Goal: Task Accomplishment & Management: Manage account settings

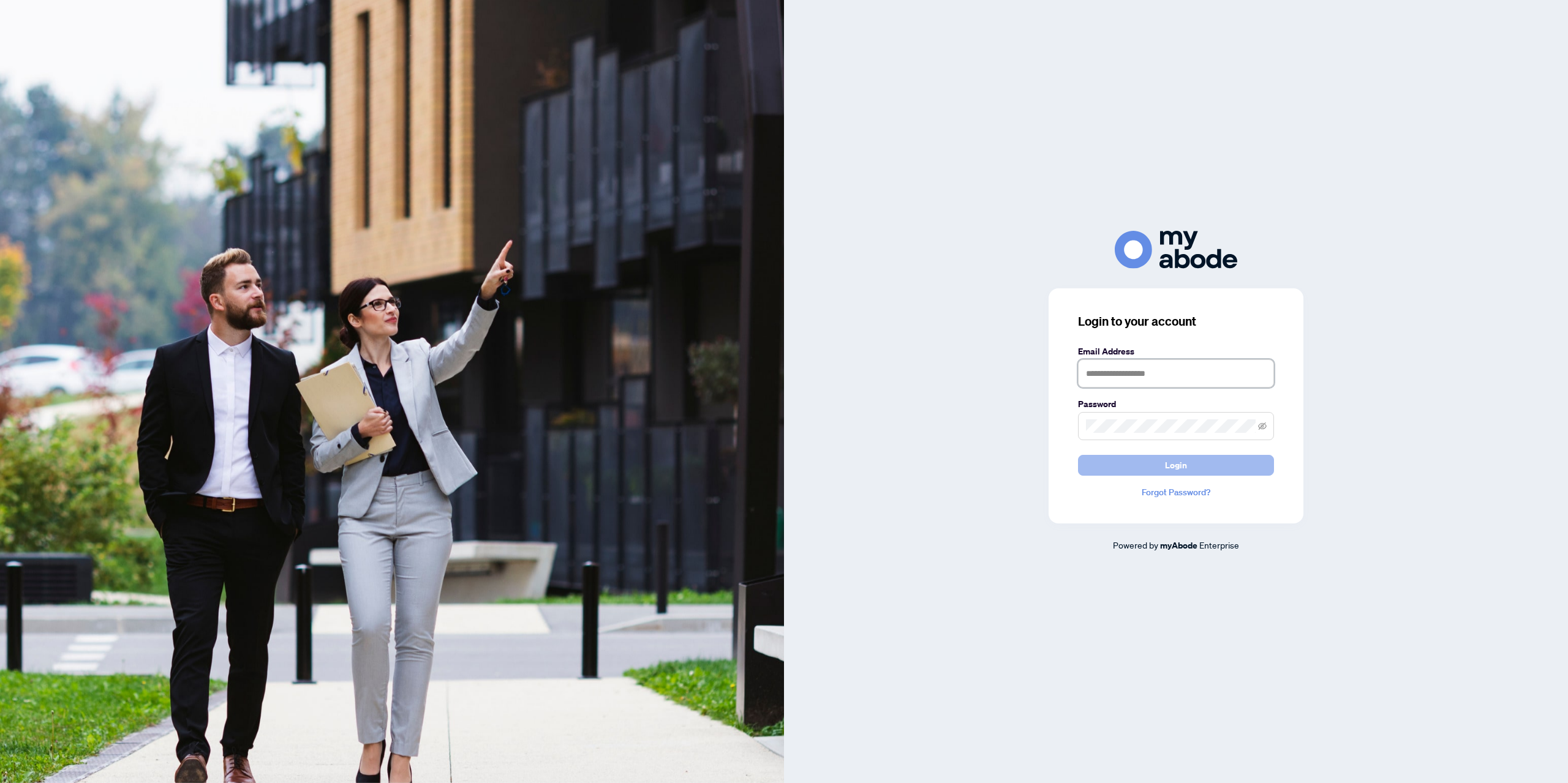
type input "**********"
click at [1138, 461] on button "Login" at bounding box center [1176, 465] width 196 height 21
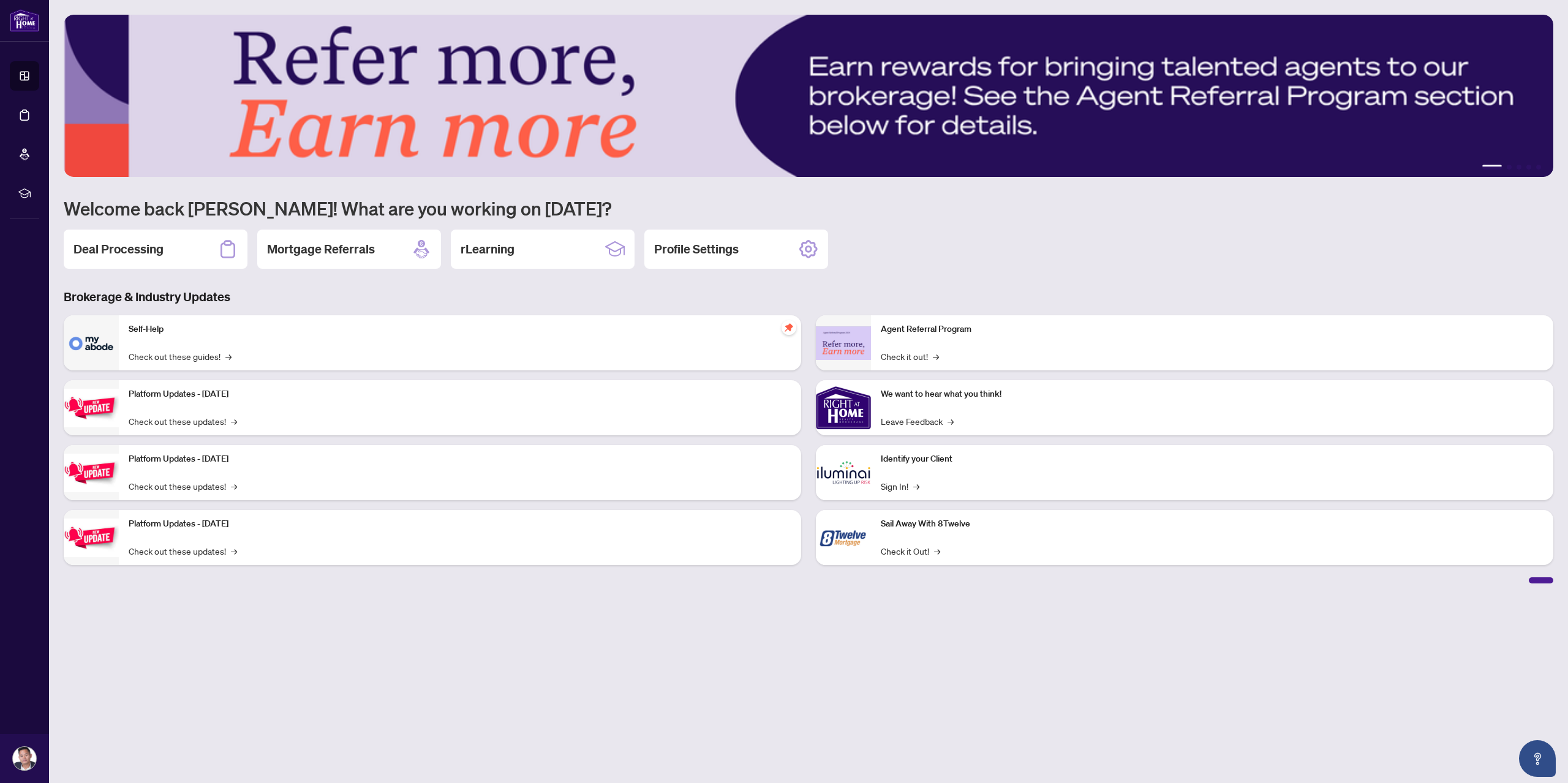
click at [0, 0] on link "Deal Processing" at bounding box center [0, 0] width 0 height 0
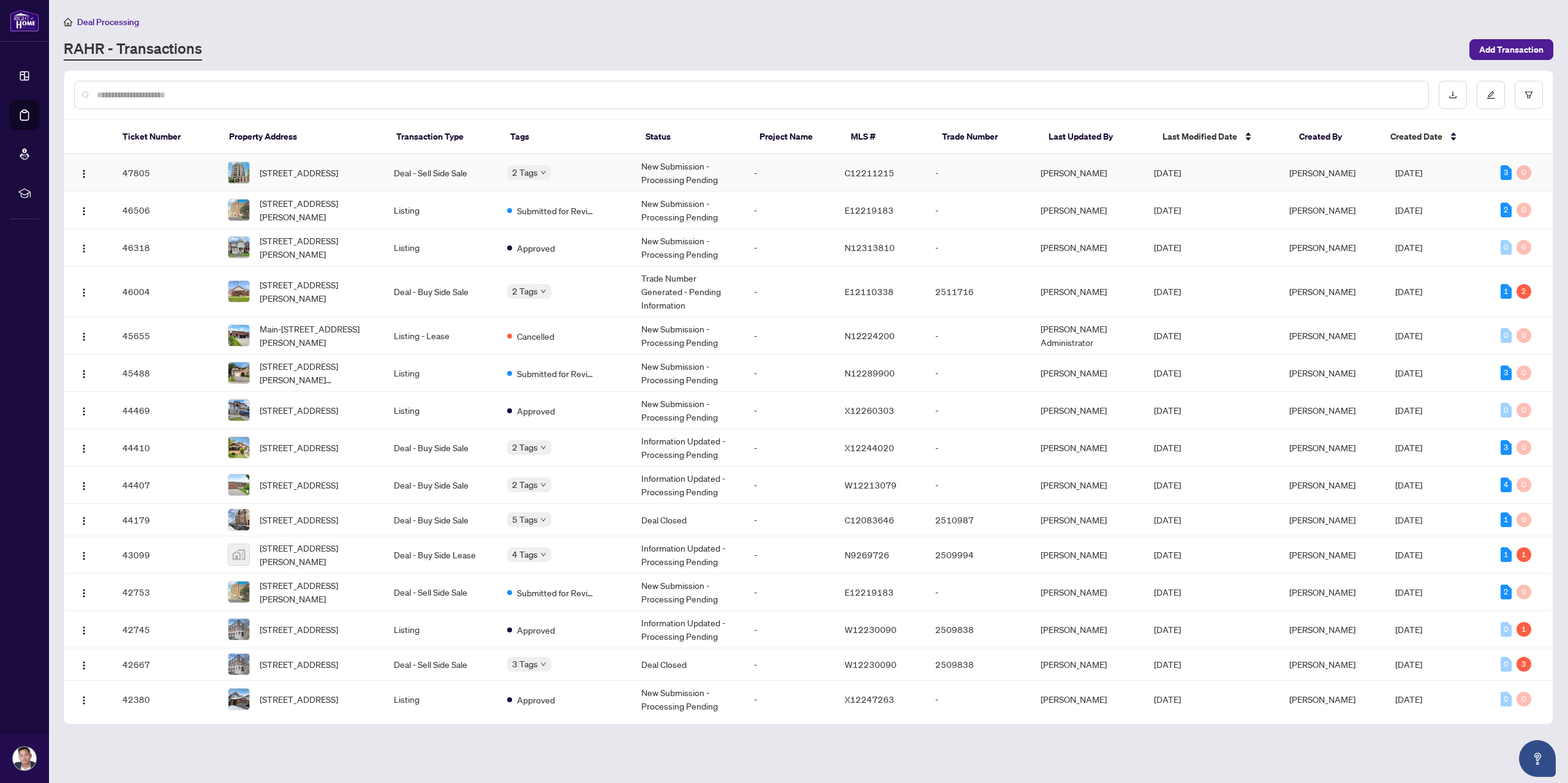
click at [471, 170] on td "Deal - Sell Side Sale" at bounding box center [441, 173] width 113 height 37
